Goal: Task Accomplishment & Management: Manage account settings

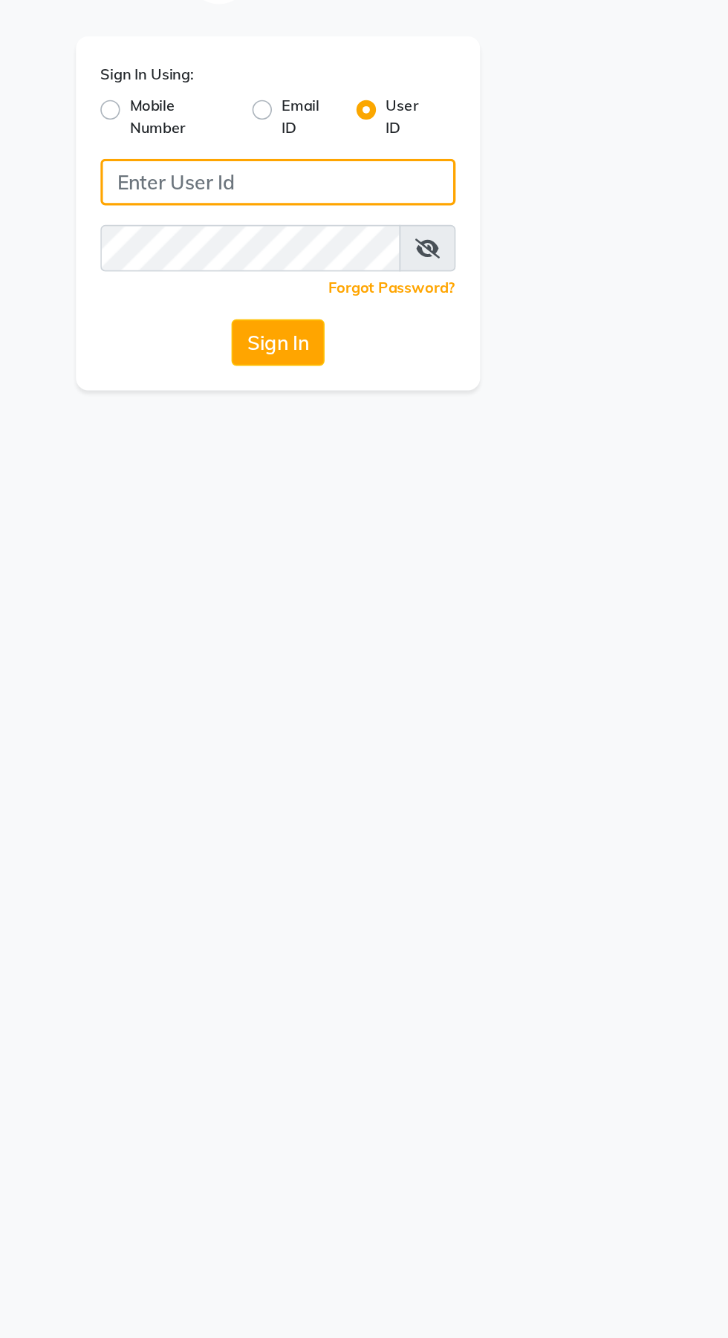
click at [331, 159] on input "Username" at bounding box center [363, 162] width 215 height 28
type input "Jhbilaspur"
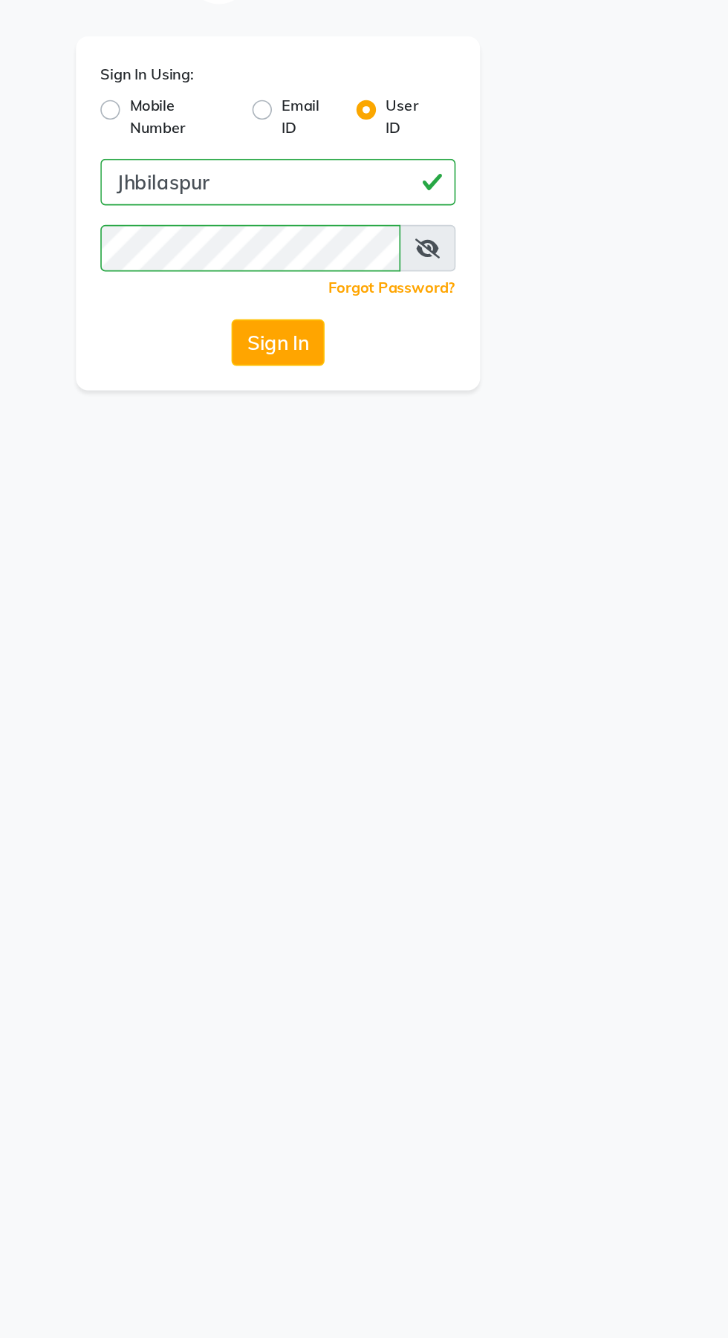
click at [350, 253] on button "Sign In" at bounding box center [364, 259] width 56 height 28
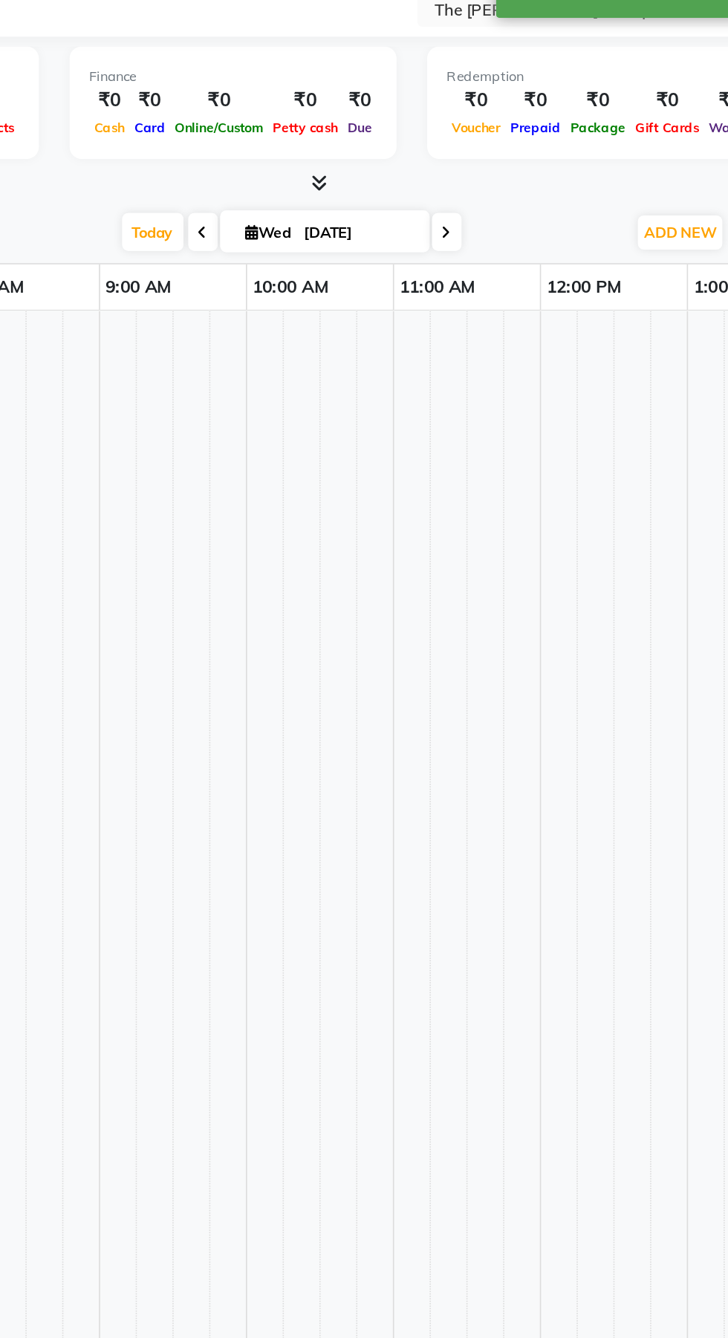
select select "en"
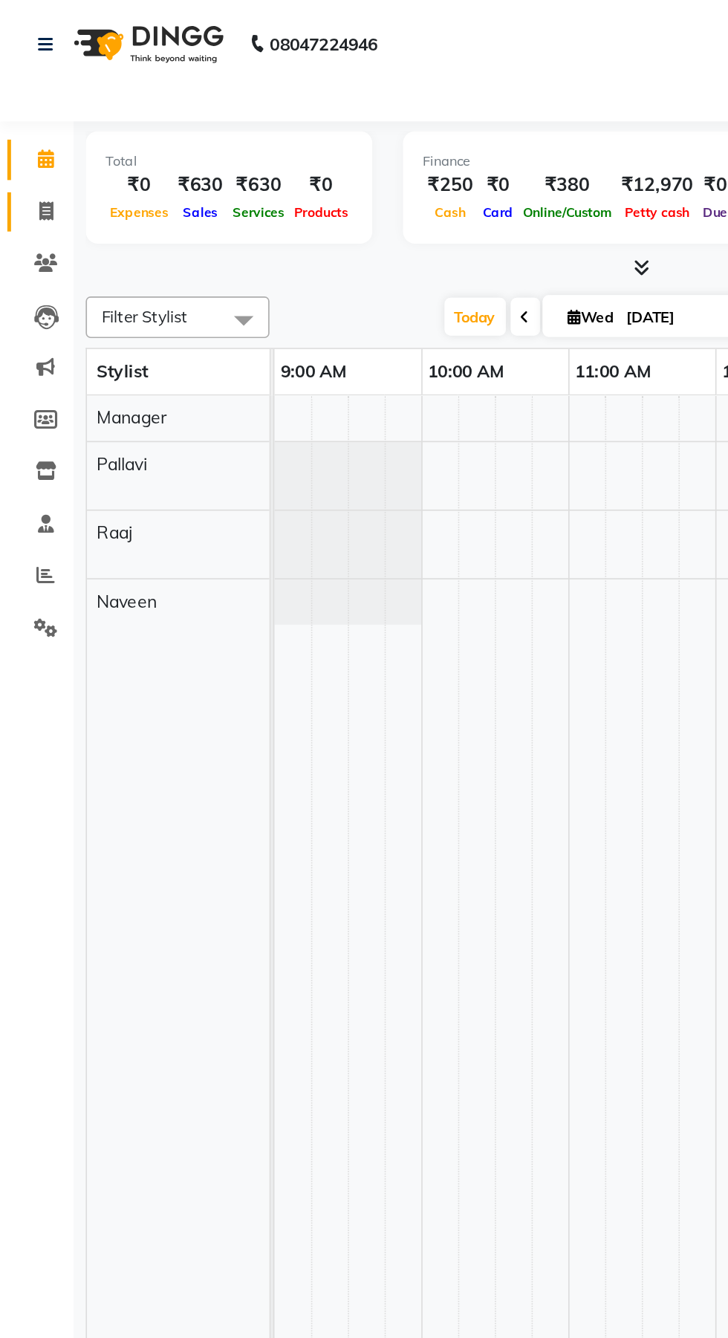
click at [27, 125] on icon at bounding box center [28, 128] width 8 height 11
select select "service"
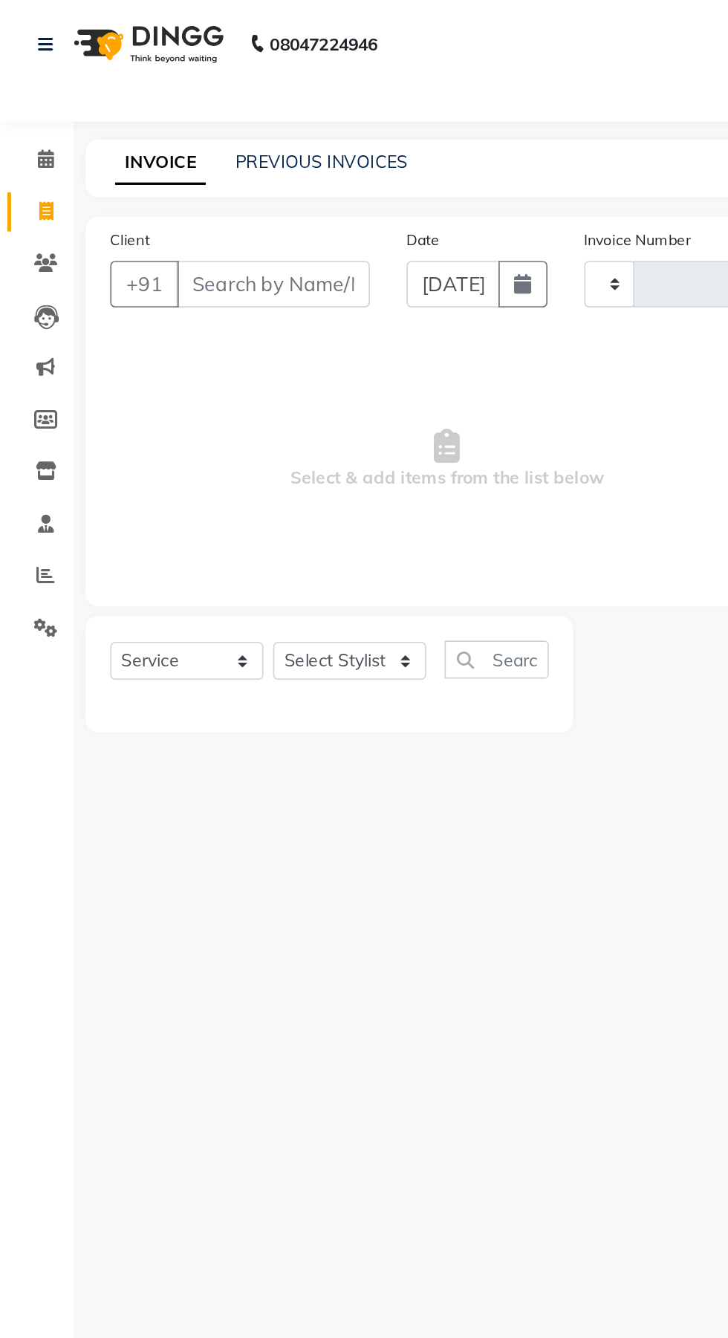
type input "0913"
select select "6473"
click at [201, 94] on link "PREVIOUS INVOICES" at bounding box center [195, 97] width 105 height 13
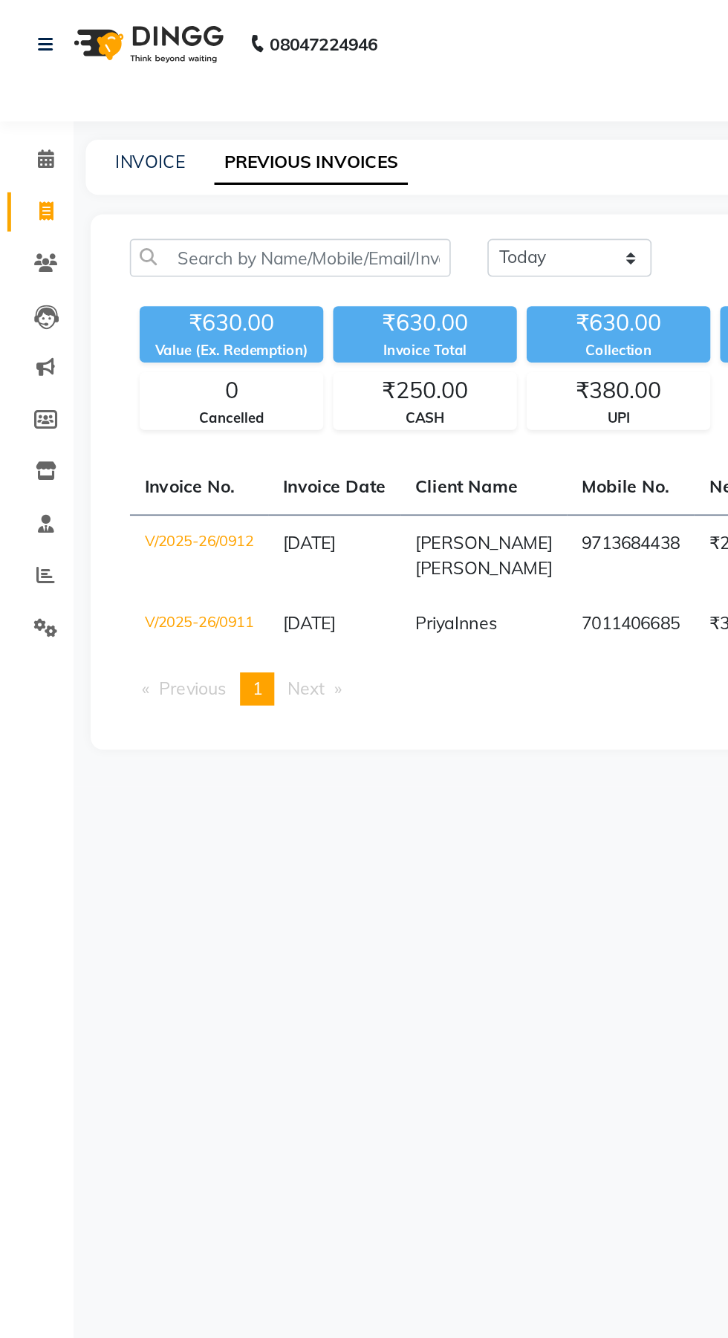
click at [126, 314] on td "V/2025-26/0912" at bounding box center [121, 337] width 84 height 50
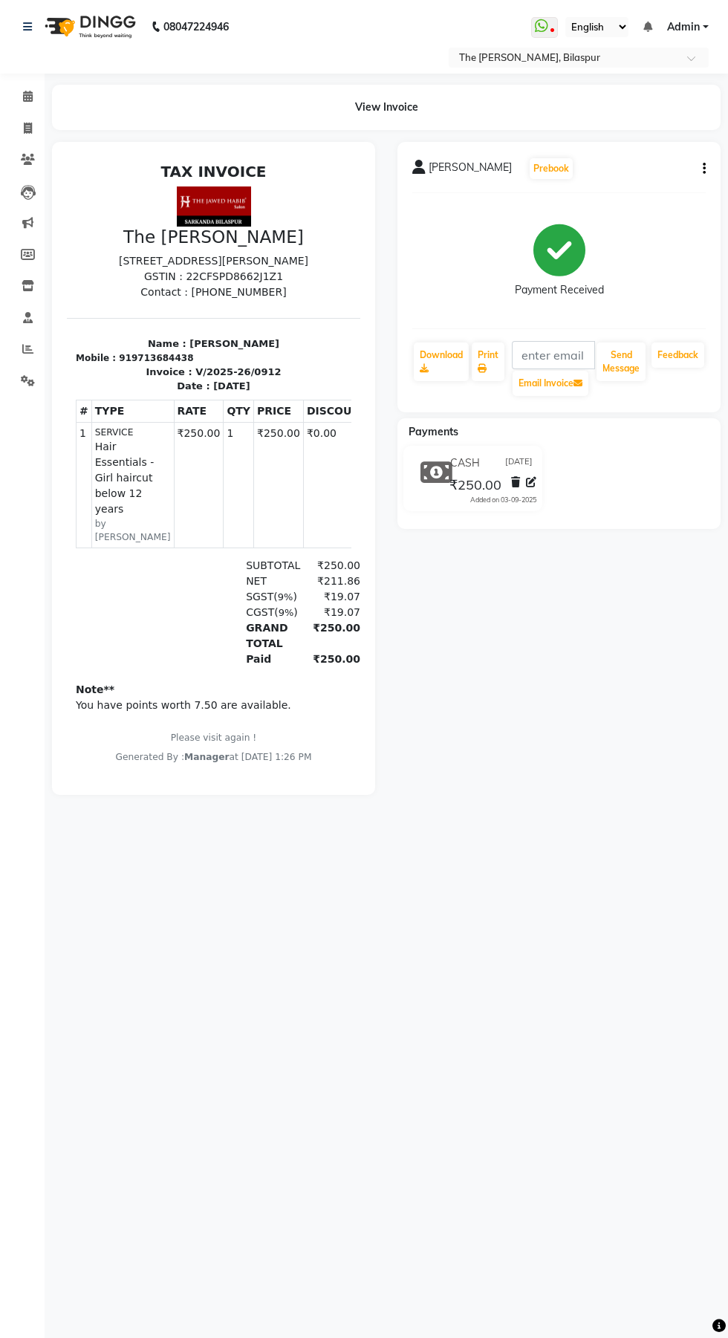
click at [701, 169] on button "button" at bounding box center [701, 169] width 9 height 16
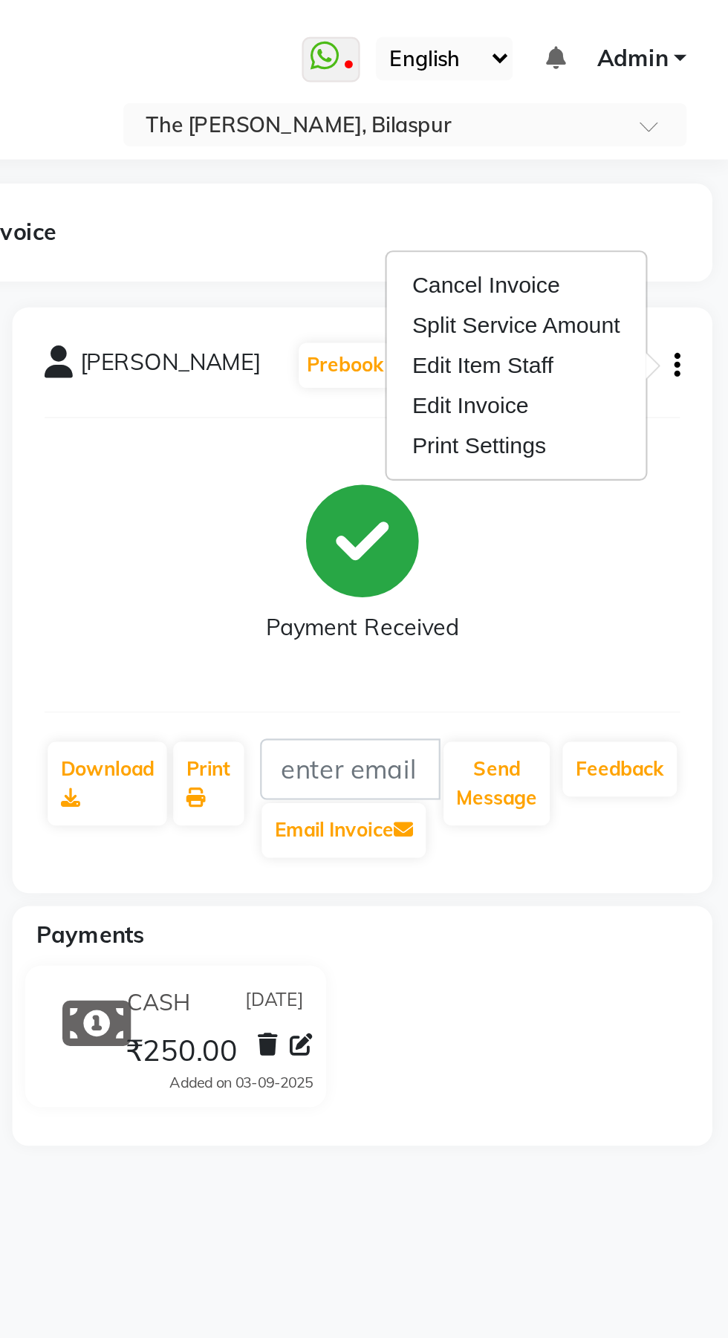
click at [638, 165] on div "Edit Item Staff" at bounding box center [630, 169] width 102 height 19
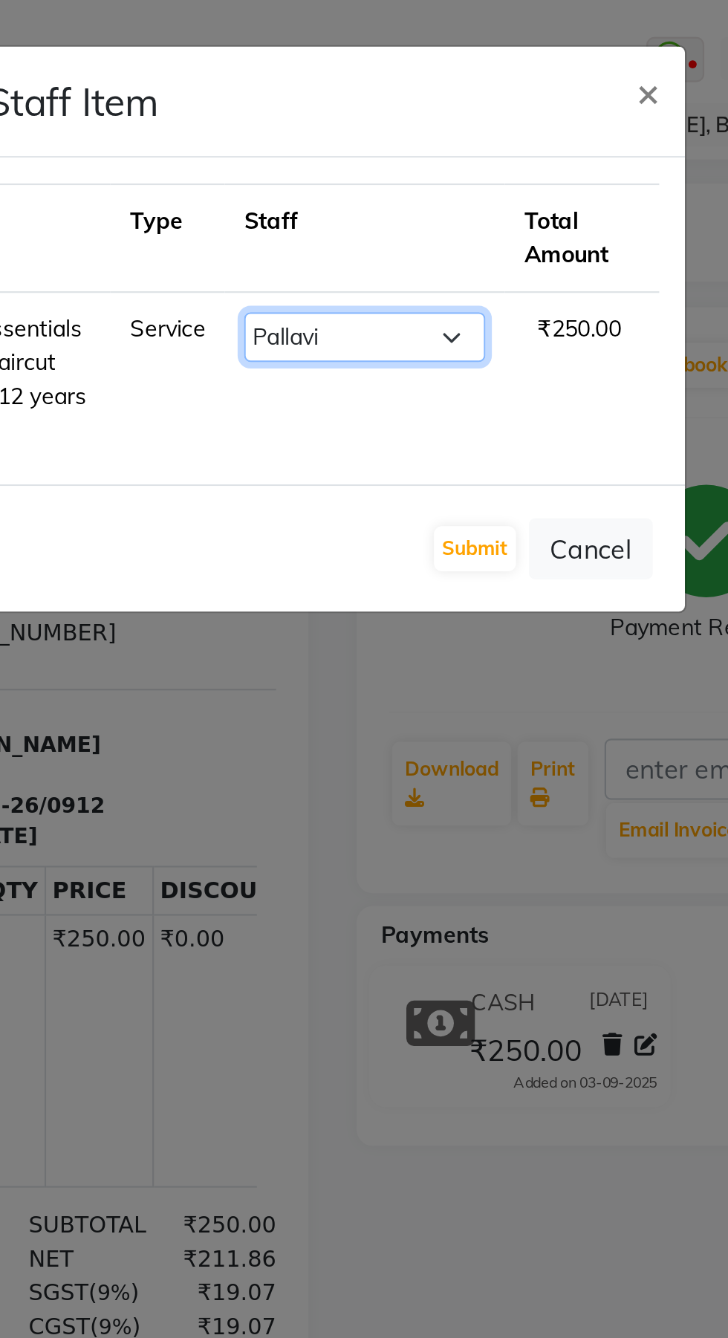
click at [433, 153] on select "Select Manager [PERSON_NAME][GEOGRAPHIC_DATA] [GEOGRAPHIC_DATA][PERSON_NAME] [P…" at bounding box center [400, 155] width 111 height 23
select select "88211"
click at [345, 144] on select "Select Manager [PERSON_NAME][GEOGRAPHIC_DATA] [GEOGRAPHIC_DATA][PERSON_NAME] [P…" at bounding box center [400, 155] width 111 height 23
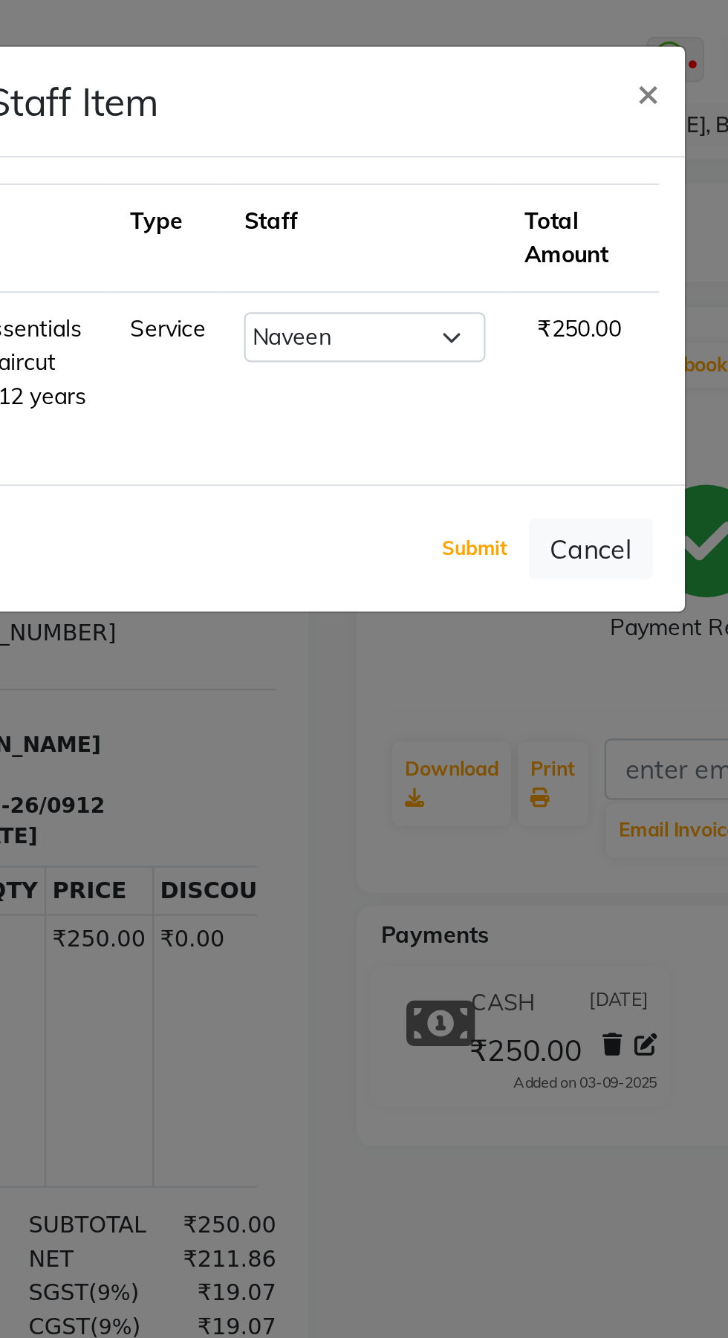
click at [455, 255] on button "Submit" at bounding box center [452, 253] width 38 height 21
